Goal: Task Accomplishment & Management: Manage account settings

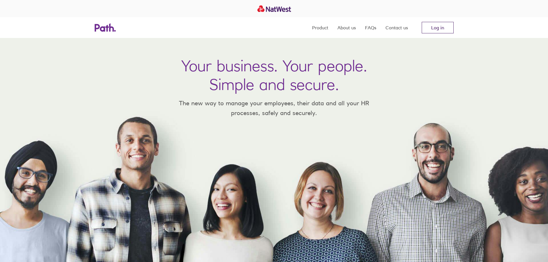
click at [438, 26] on link "Log in" at bounding box center [437, 27] width 32 height 11
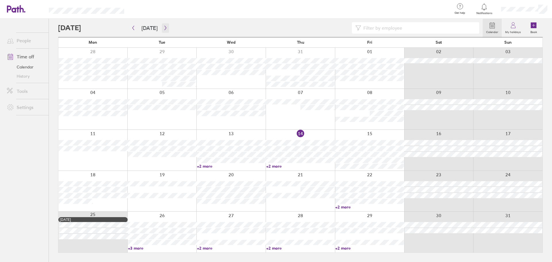
click at [164, 28] on icon "button" at bounding box center [165, 28] width 2 height 4
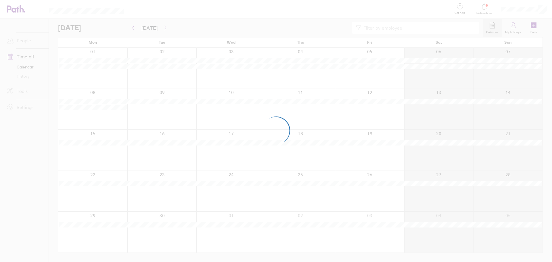
click at [163, 28] on div at bounding box center [276, 131] width 552 height 262
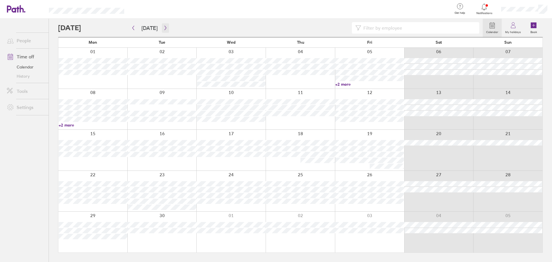
click at [165, 30] on button "button" at bounding box center [165, 27] width 7 height 9
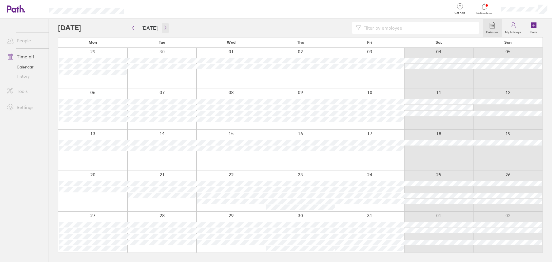
click at [164, 28] on icon "button" at bounding box center [165, 28] width 2 height 4
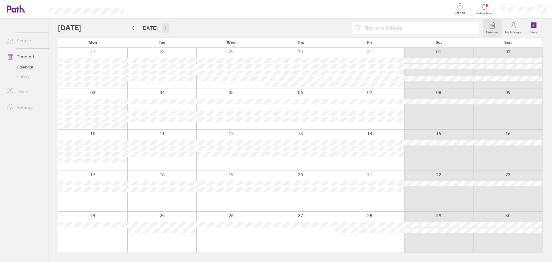
click at [164, 28] on icon "button" at bounding box center [165, 28] width 2 height 4
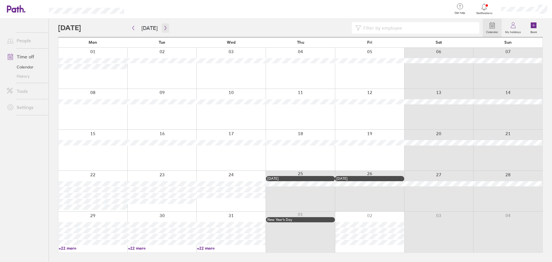
click at [164, 26] on icon "button" at bounding box center [165, 28] width 4 height 5
